Goal: Task Accomplishment & Management: Manage account settings

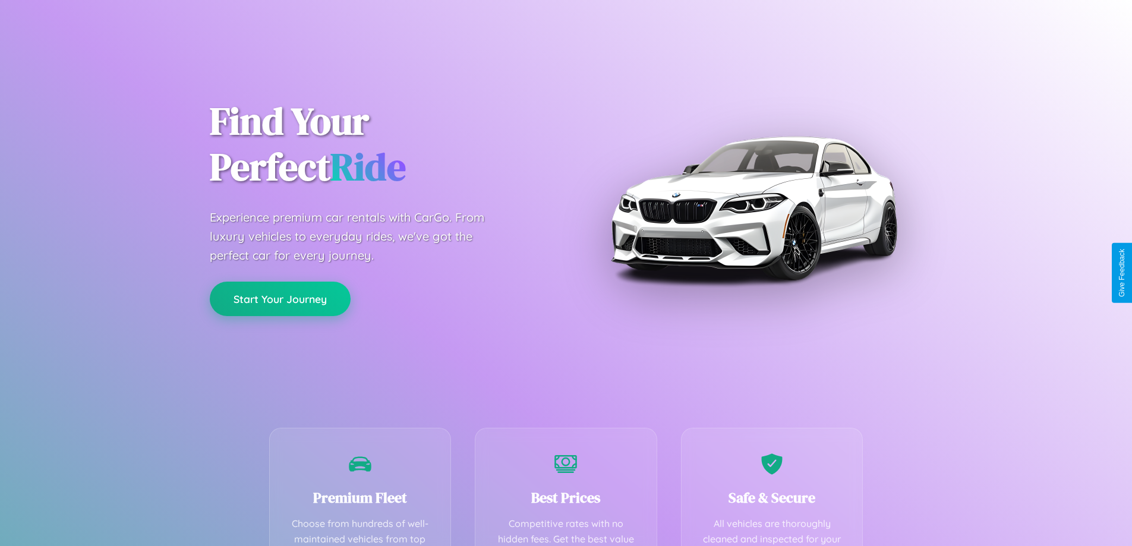
click at [280, 299] on button "Start Your Journey" at bounding box center [280, 299] width 141 height 34
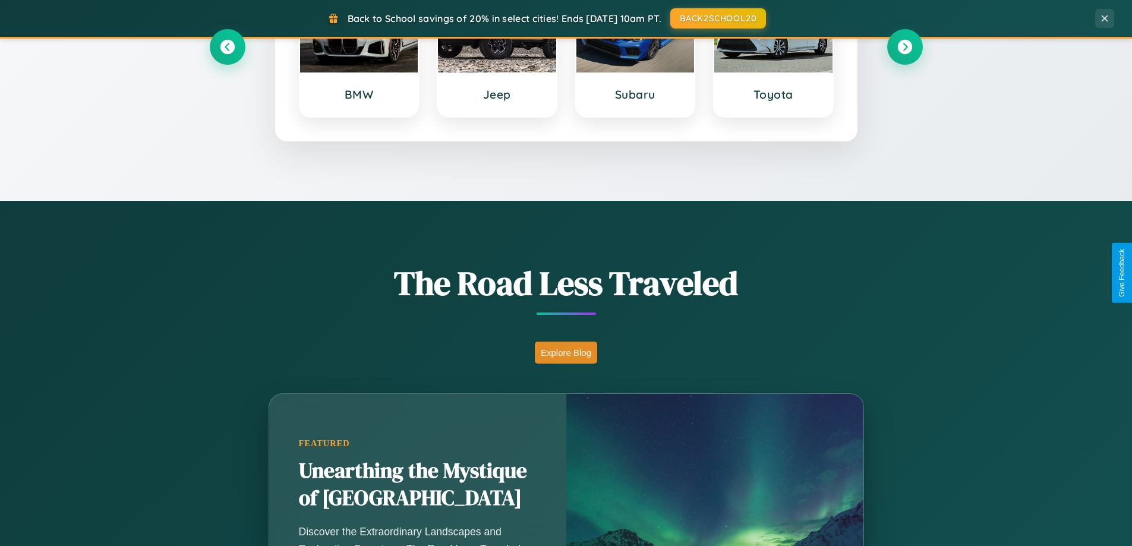
scroll to position [818, 0]
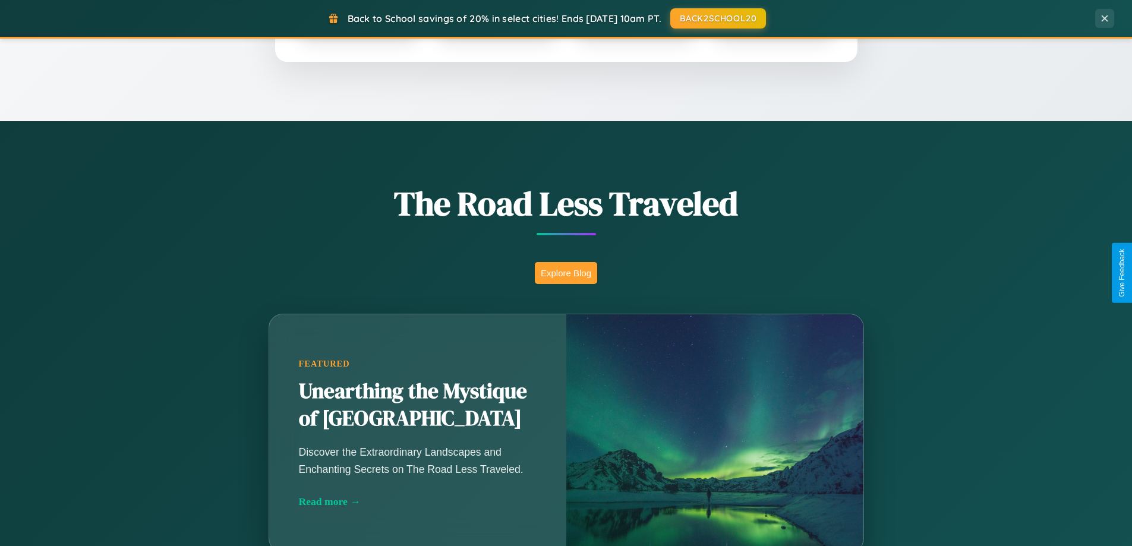
click at [566, 273] on button "Explore Blog" at bounding box center [566, 273] width 62 height 22
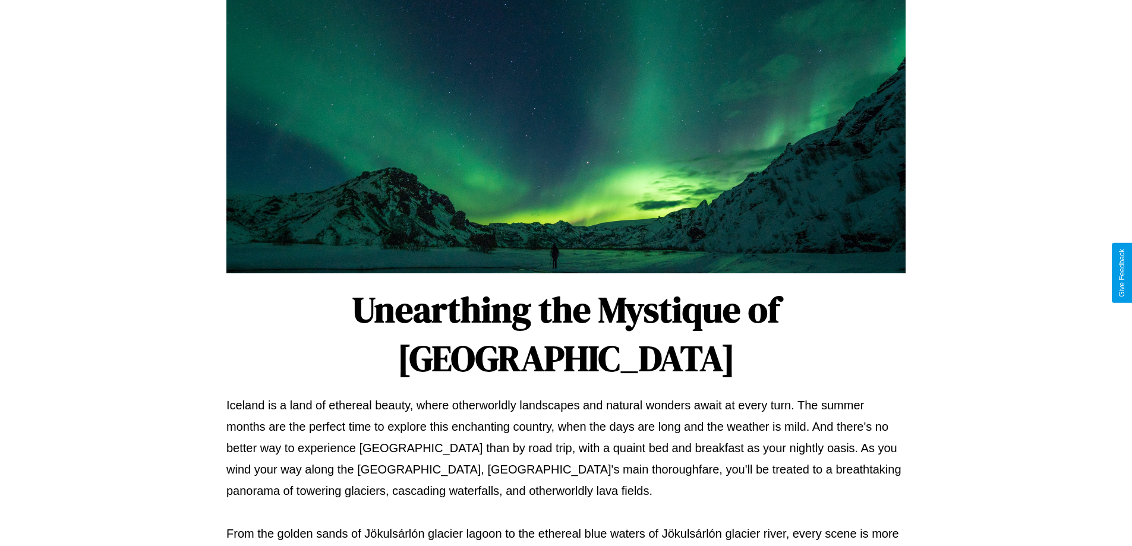
scroll to position [384, 0]
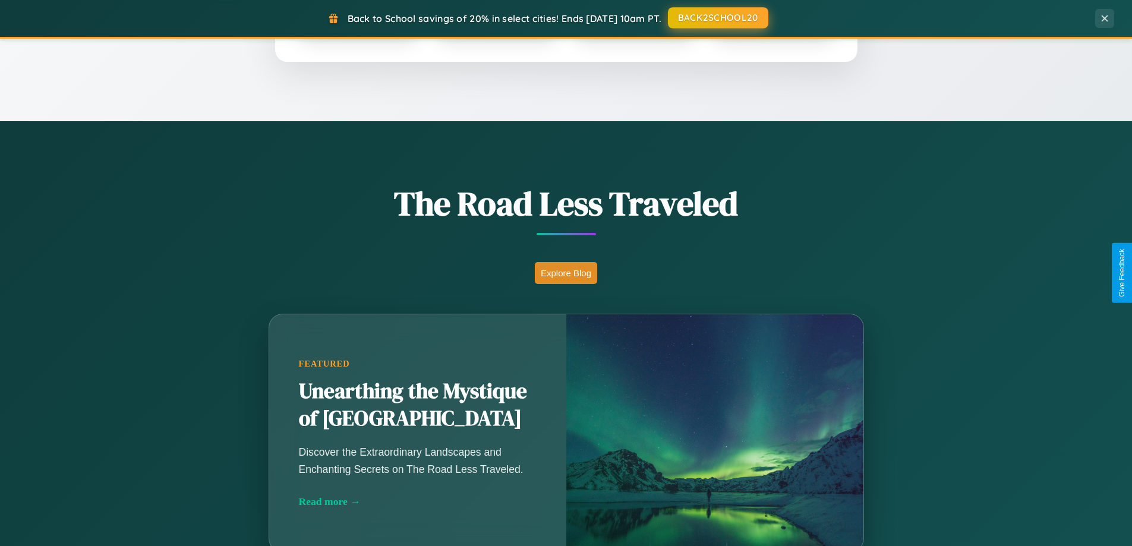
click at [717, 18] on button "BACK2SCHOOL20" at bounding box center [718, 17] width 100 height 21
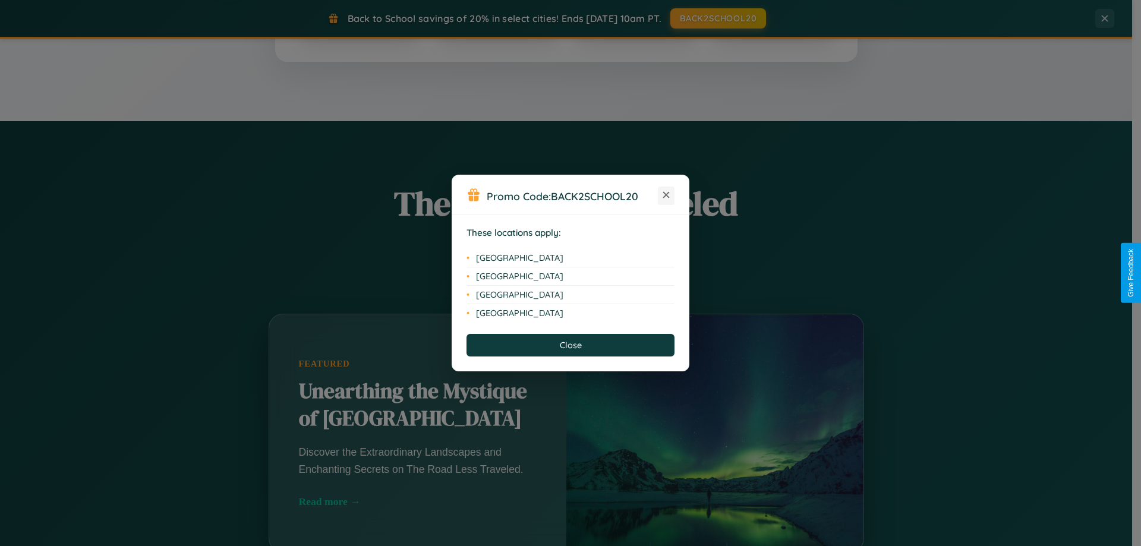
click at [666, 195] on icon at bounding box center [666, 195] width 7 height 7
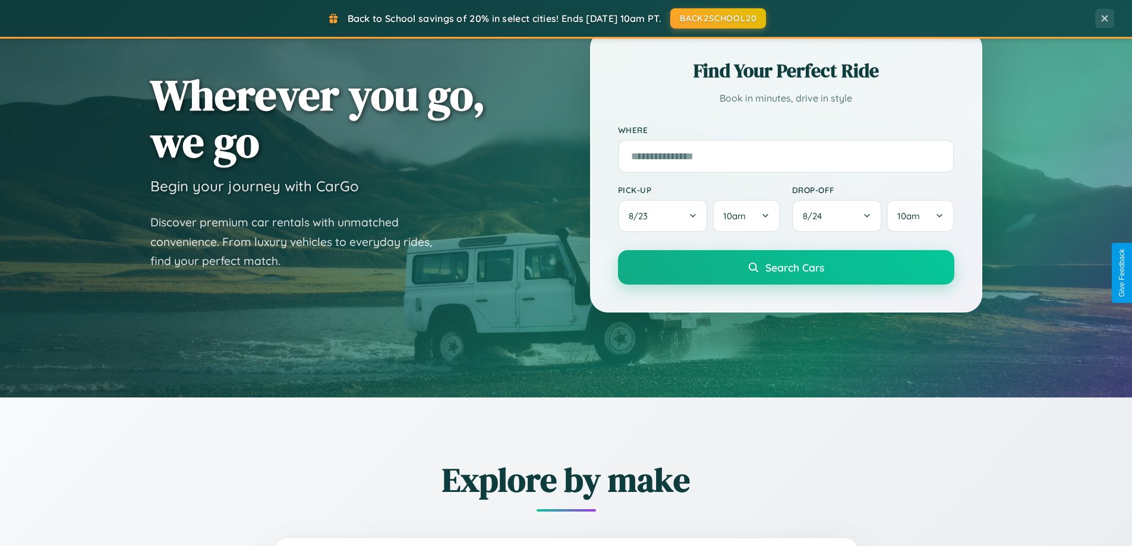
scroll to position [0, 0]
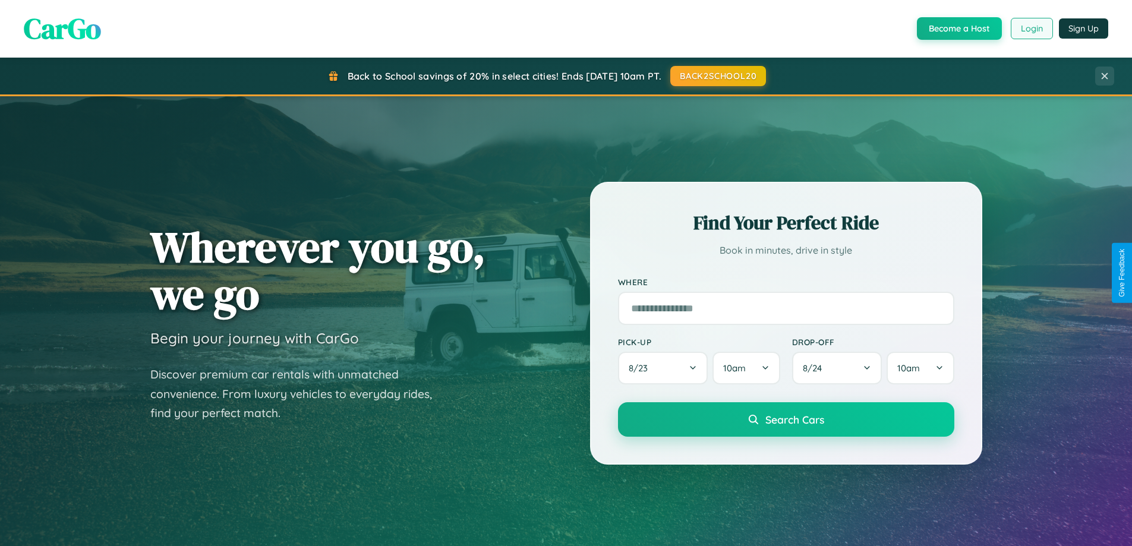
click at [1031, 29] on button "Login" at bounding box center [1032, 28] width 42 height 21
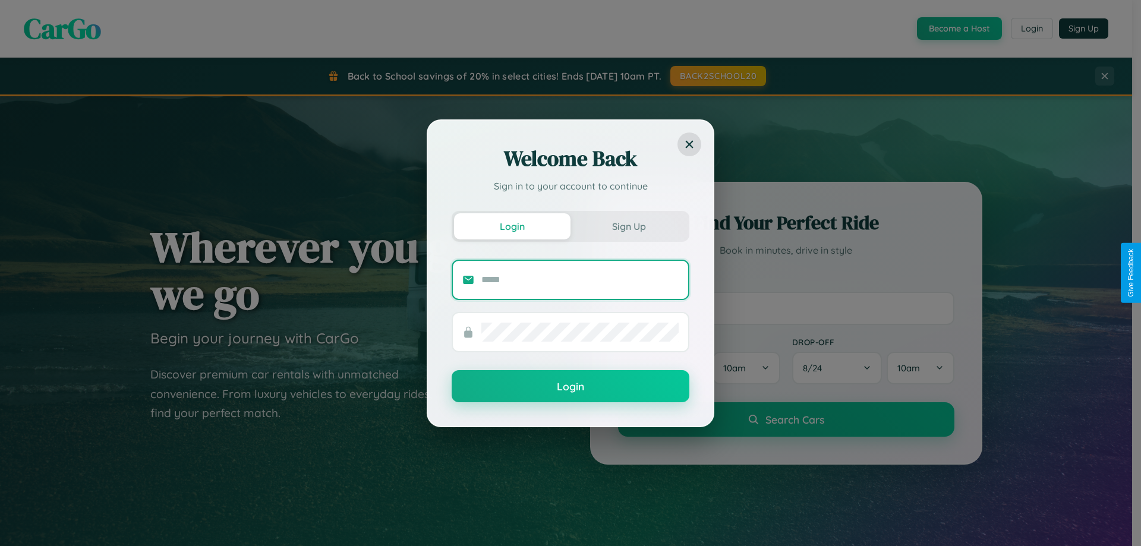
click at [580, 279] on input "text" at bounding box center [579, 279] width 197 height 19
type input "**********"
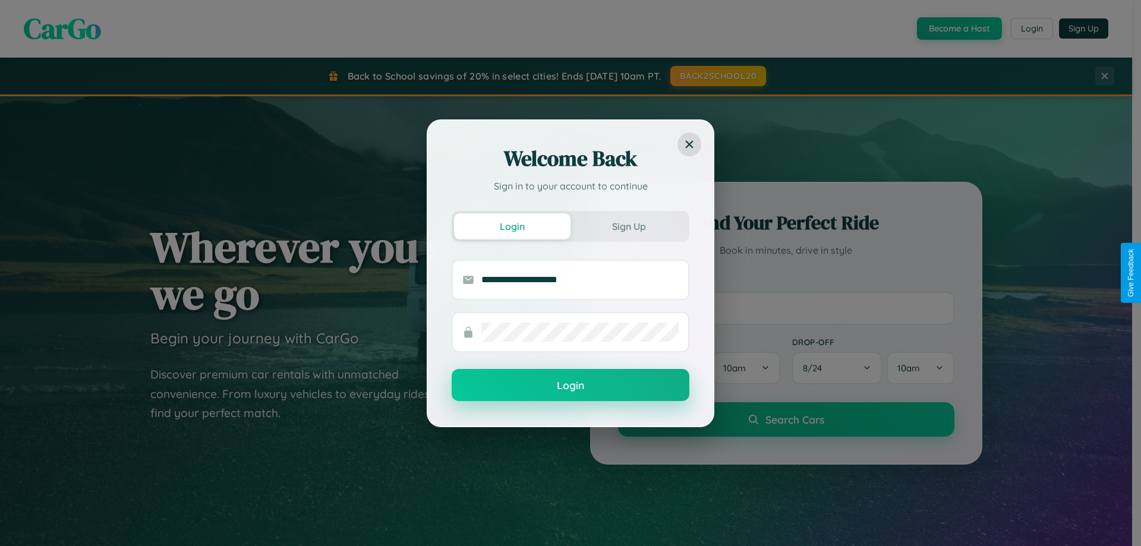
click at [570, 386] on button "Login" at bounding box center [571, 385] width 238 height 32
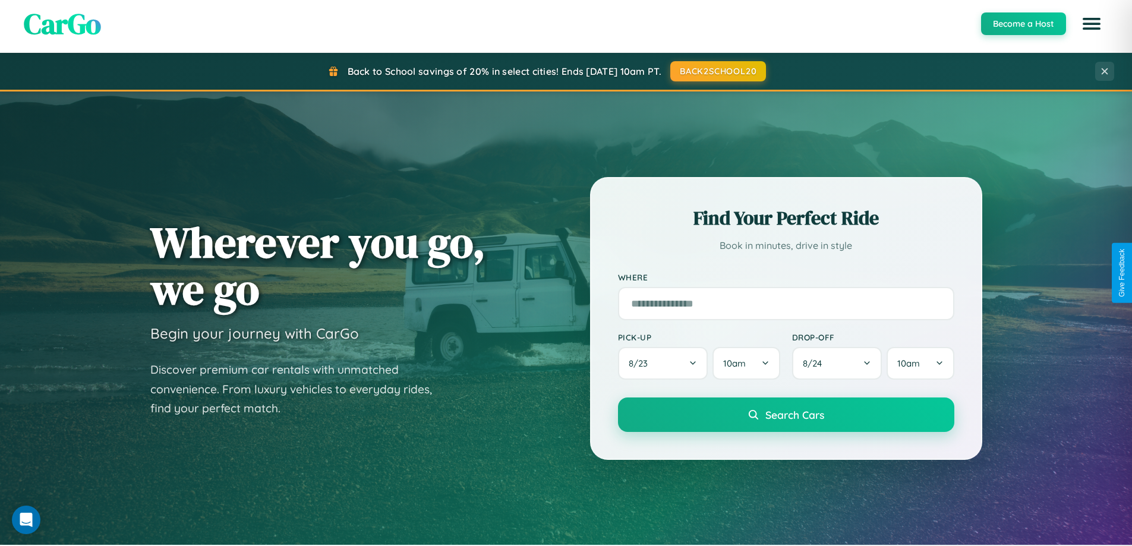
scroll to position [35, 0]
